Goal: Task Accomplishment & Management: Use online tool/utility

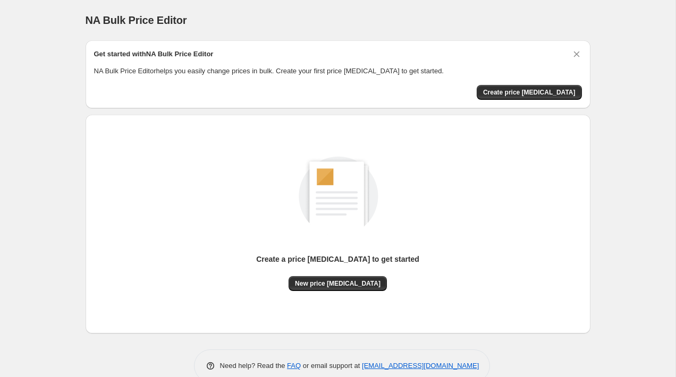
scroll to position [21, 0]
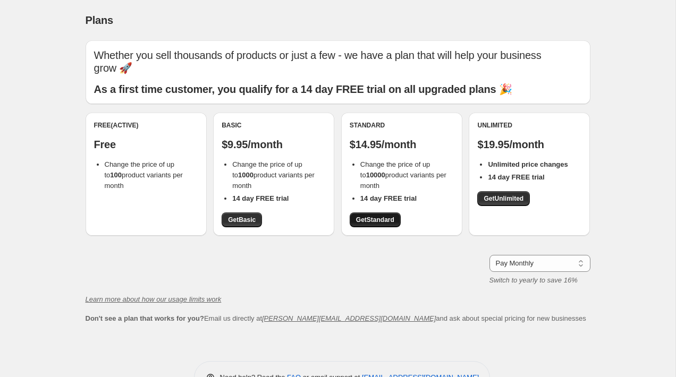
click at [374, 221] on span "Get Standard" at bounding box center [375, 220] width 38 height 9
click at [511, 199] on span "Get Unlimited" at bounding box center [504, 198] width 40 height 9
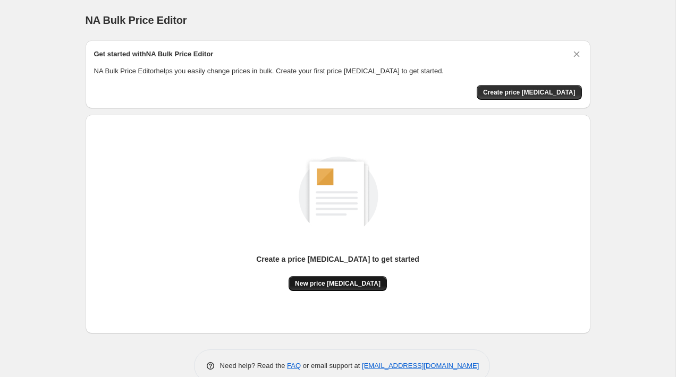
click at [335, 284] on span "New price [MEDICAL_DATA]" at bounding box center [338, 284] width 86 height 9
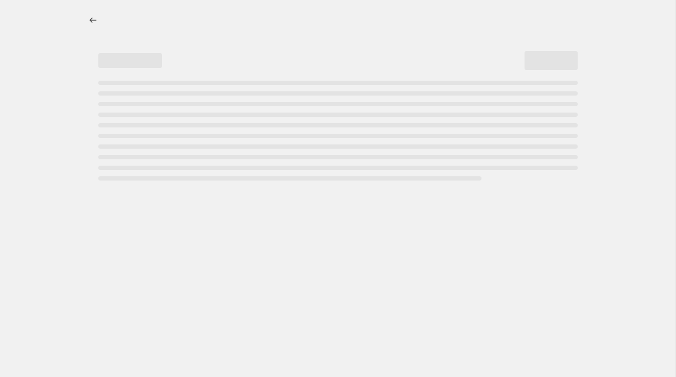
select select "percentage"
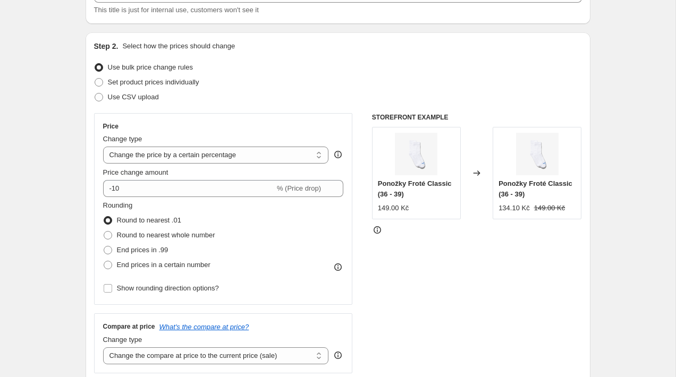
scroll to position [83, 0]
click at [132, 91] on span "Use CSV upload" at bounding box center [133, 96] width 51 height 11
click at [95, 92] on input "Use CSV upload" at bounding box center [95, 92] width 1 height 1
radio input "true"
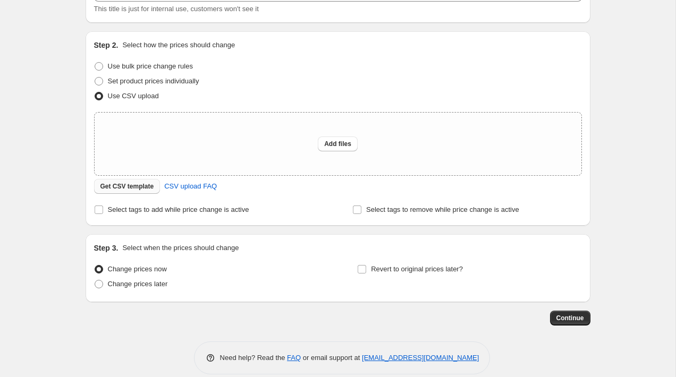
click at [137, 188] on span "Get CSV template" at bounding box center [127, 186] width 54 height 9
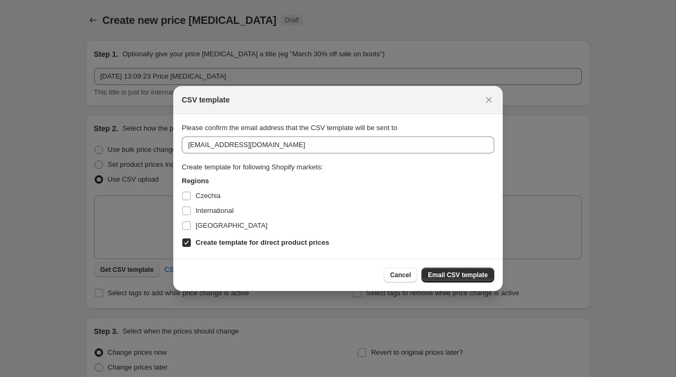
scroll to position [0, 0]
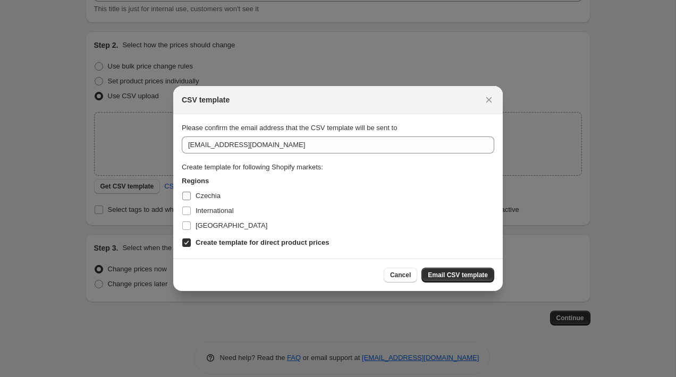
click at [210, 194] on span "Czechia" at bounding box center [208, 196] width 25 height 8
click at [191, 194] on input "Czechia" at bounding box center [186, 196] width 9 height 9
checkbox input "true"
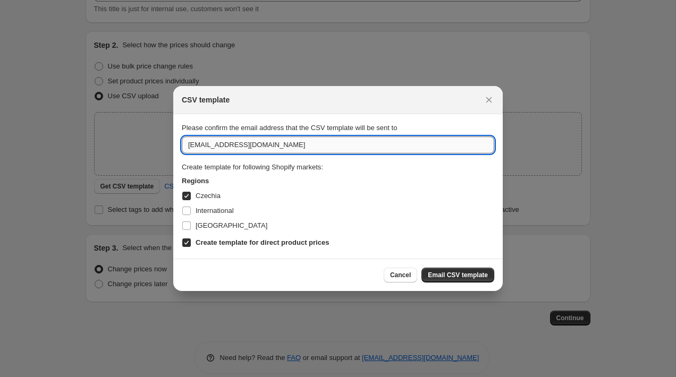
drag, startPoint x: 248, startPoint y: 143, endPoint x: 182, endPoint y: 143, distance: 65.4
click at [182, 143] on input "info@botas.cz" at bounding box center [338, 145] width 312 height 17
type input "zejv"
type input "tadeas@zejval.com"
click at [202, 223] on span "Slovakia" at bounding box center [232, 226] width 72 height 8
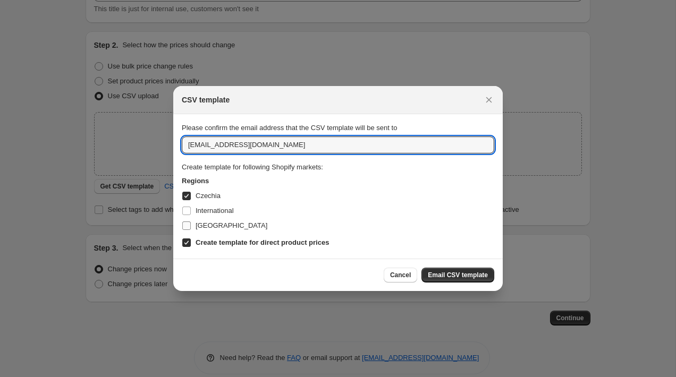
click at [191, 223] on input "Slovakia" at bounding box center [186, 226] width 9 height 9
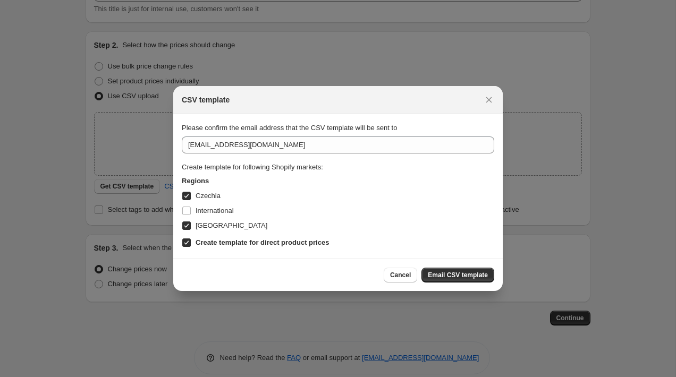
click at [209, 224] on span "Slovakia" at bounding box center [232, 226] width 72 height 8
click at [191, 224] on input "Slovakia" at bounding box center [186, 226] width 9 height 9
checkbox input "false"
click at [443, 275] on span "Email CSV template" at bounding box center [458, 275] width 60 height 9
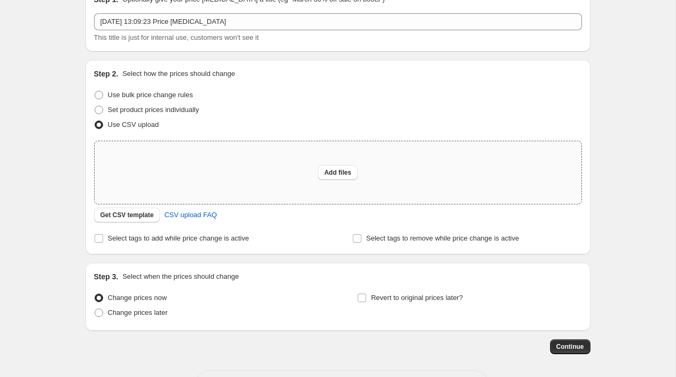
scroll to position [97, 0]
